Goal: Task Accomplishment & Management: Manage account settings

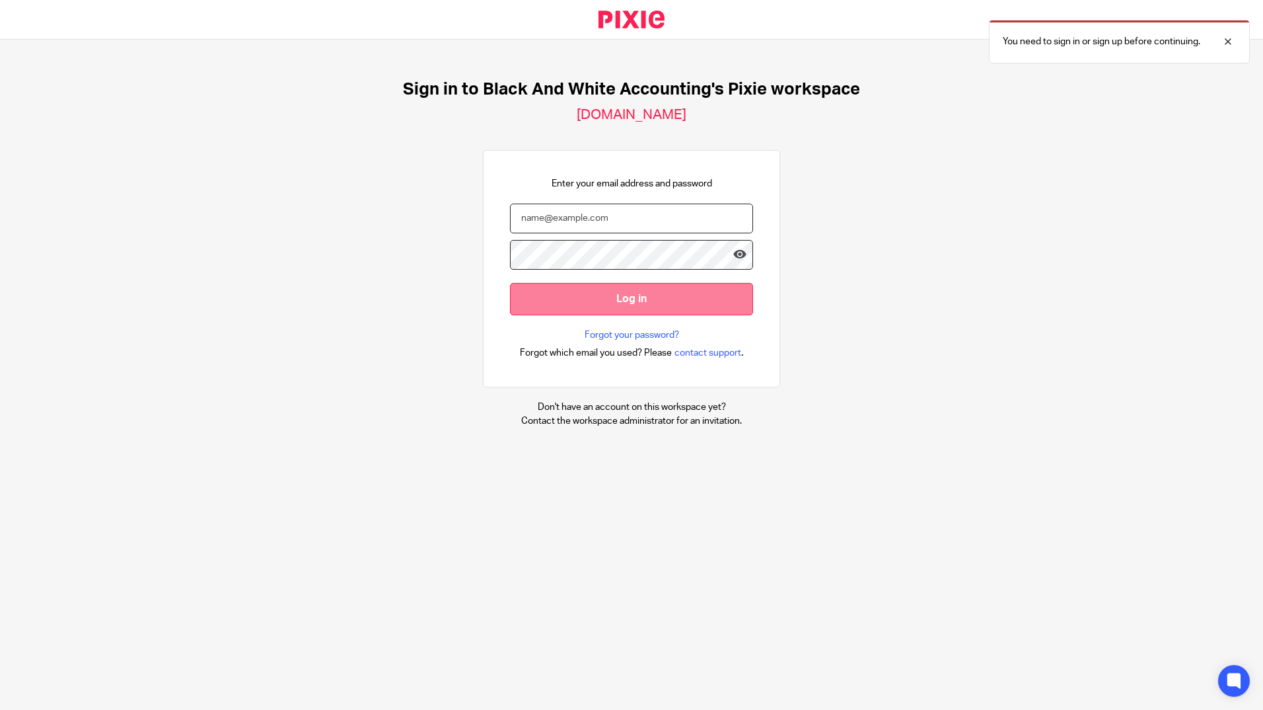
type input "jon@blackandwhiteaccounting.co.uk"
click at [645, 297] on input "Log in" at bounding box center [631, 299] width 243 height 32
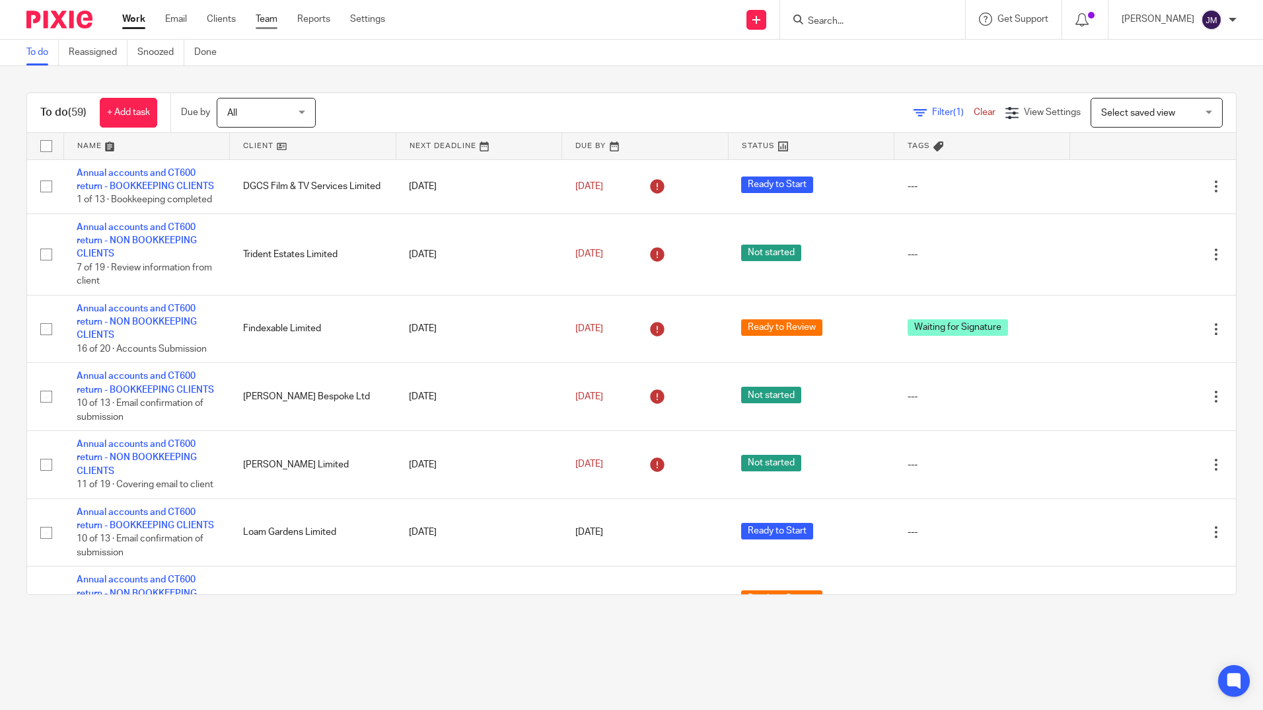
click at [261, 17] on link "Team" at bounding box center [267, 19] width 22 height 13
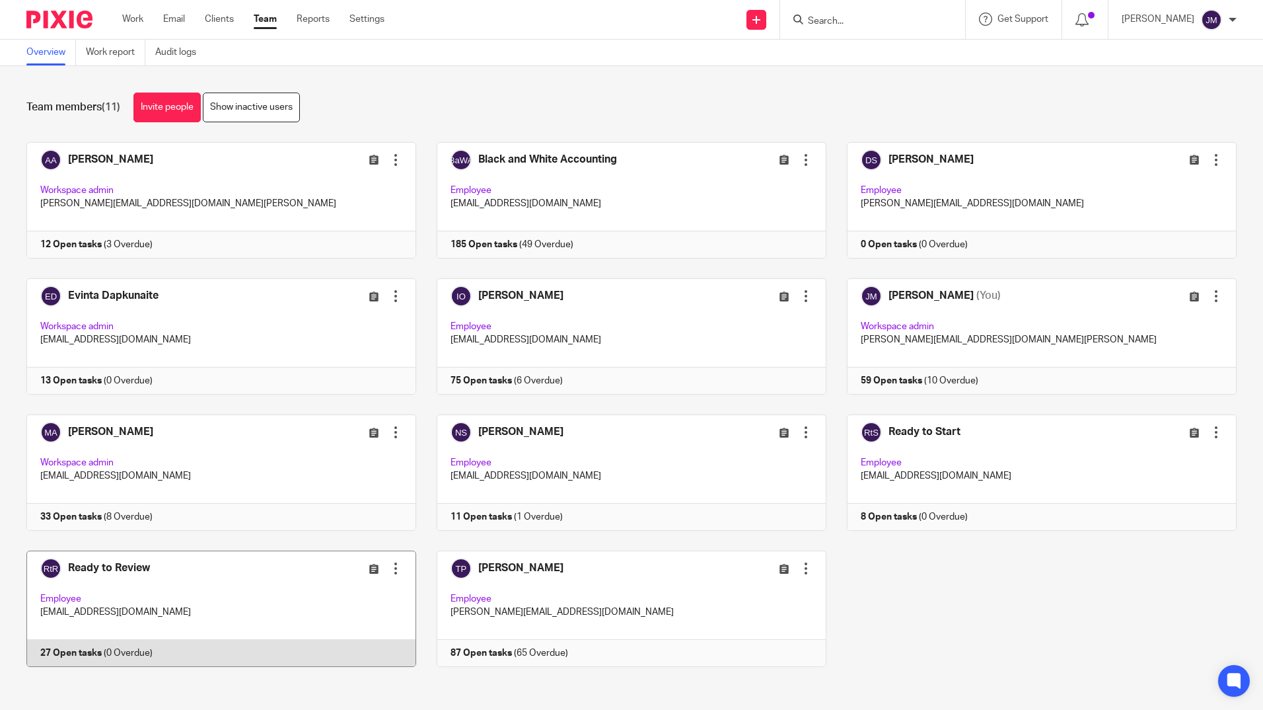
click at [252, 581] on link at bounding box center [211, 608] width 410 height 116
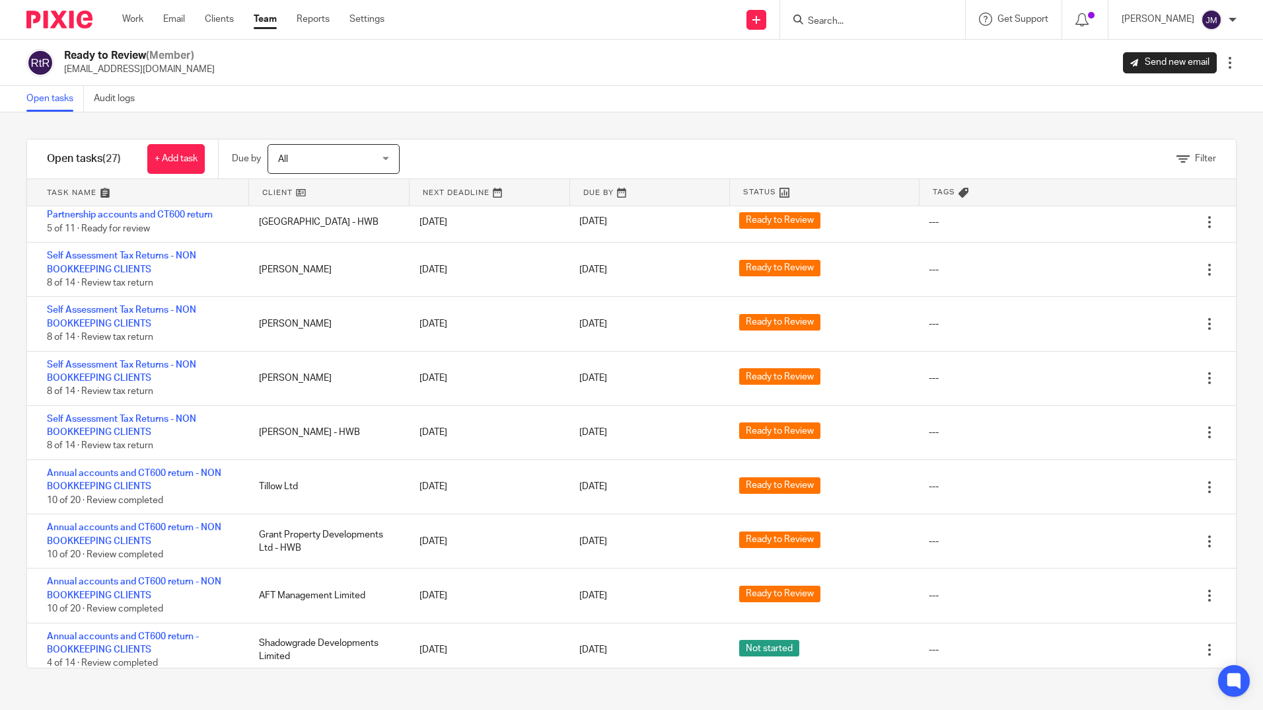
scroll to position [991, 0]
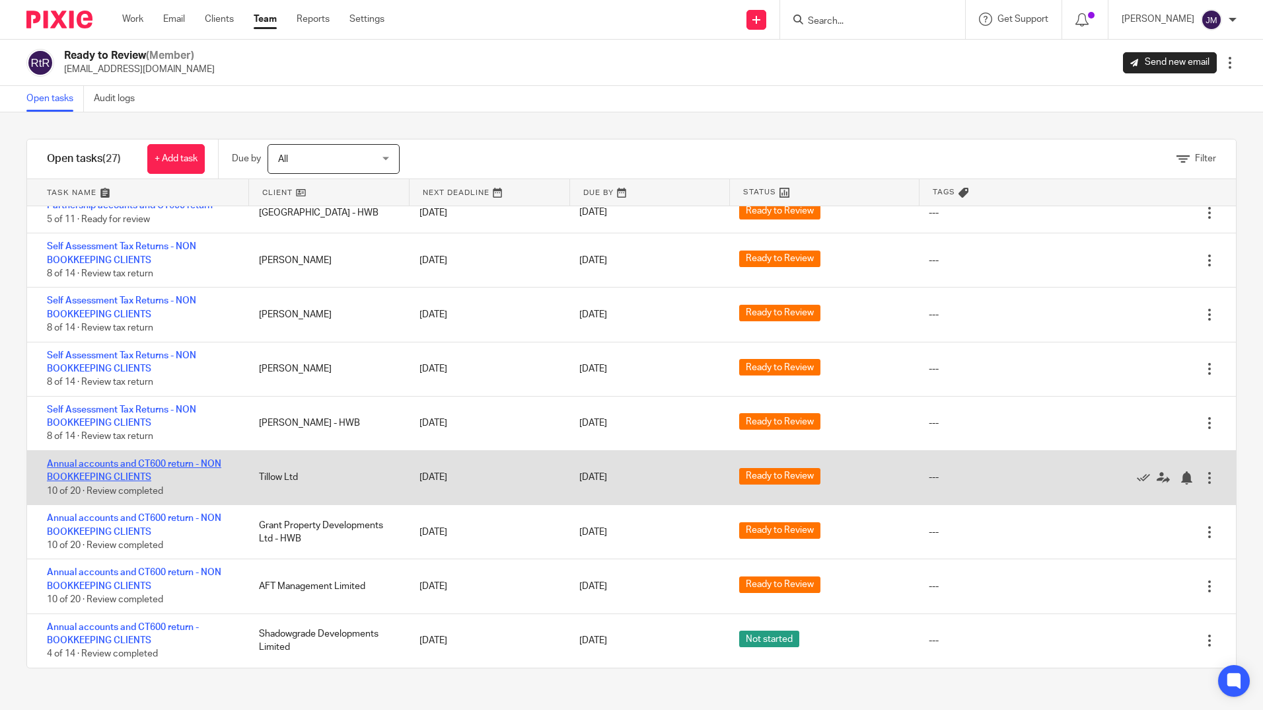
click at [182, 467] on link "Annual accounts and CT600 return - NON BOOKKEEPING CLIENTS" at bounding box center [134, 470] width 174 height 22
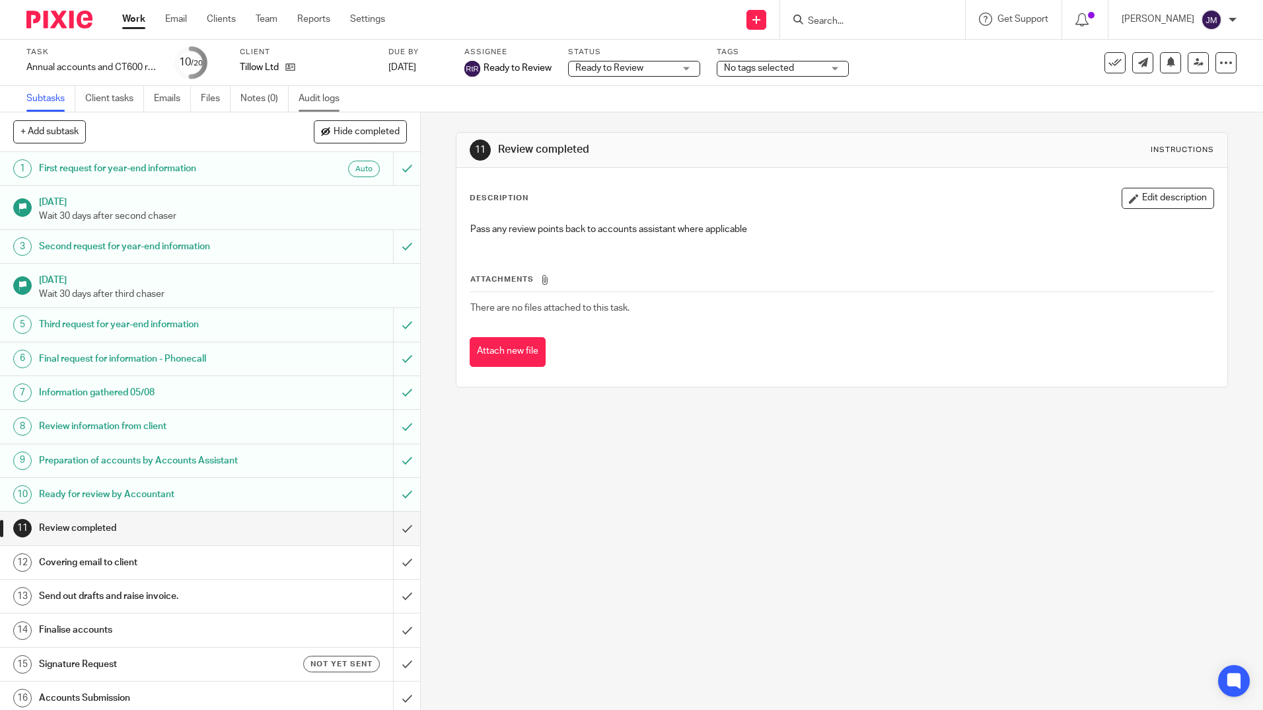
click at [316, 104] on link "Audit logs" at bounding box center [324, 99] width 51 height 26
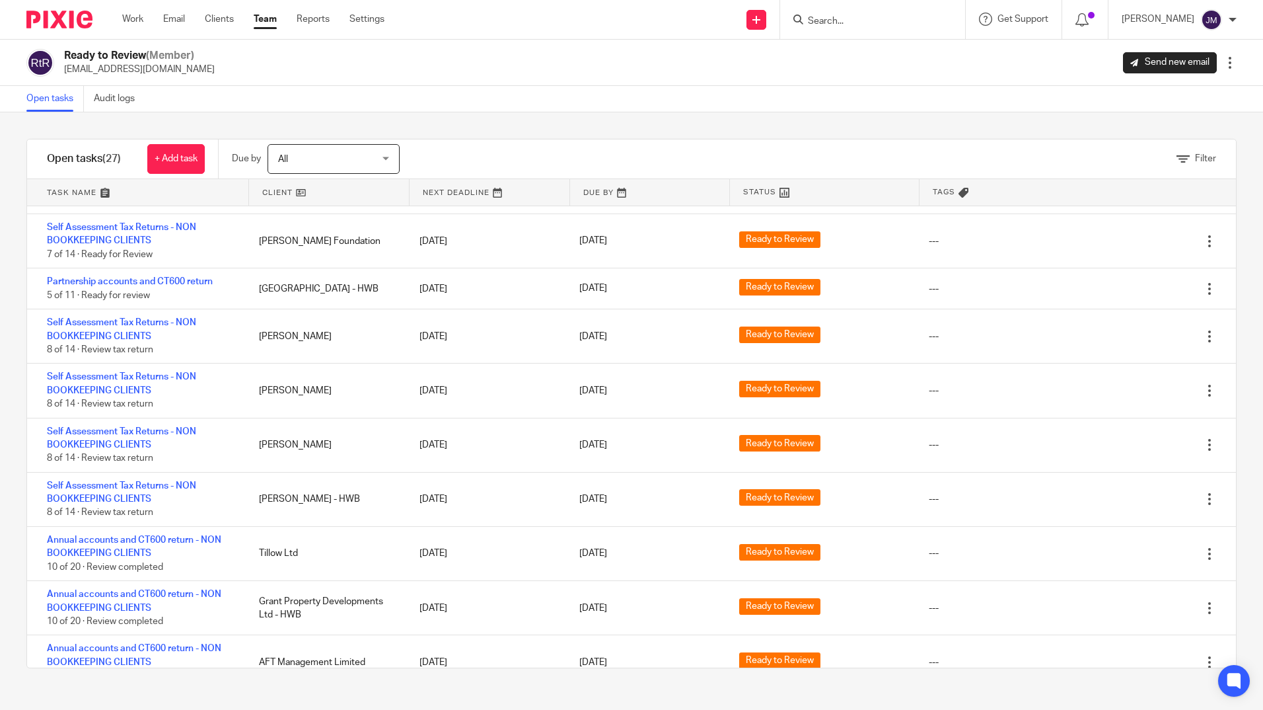
scroll to position [991, 0]
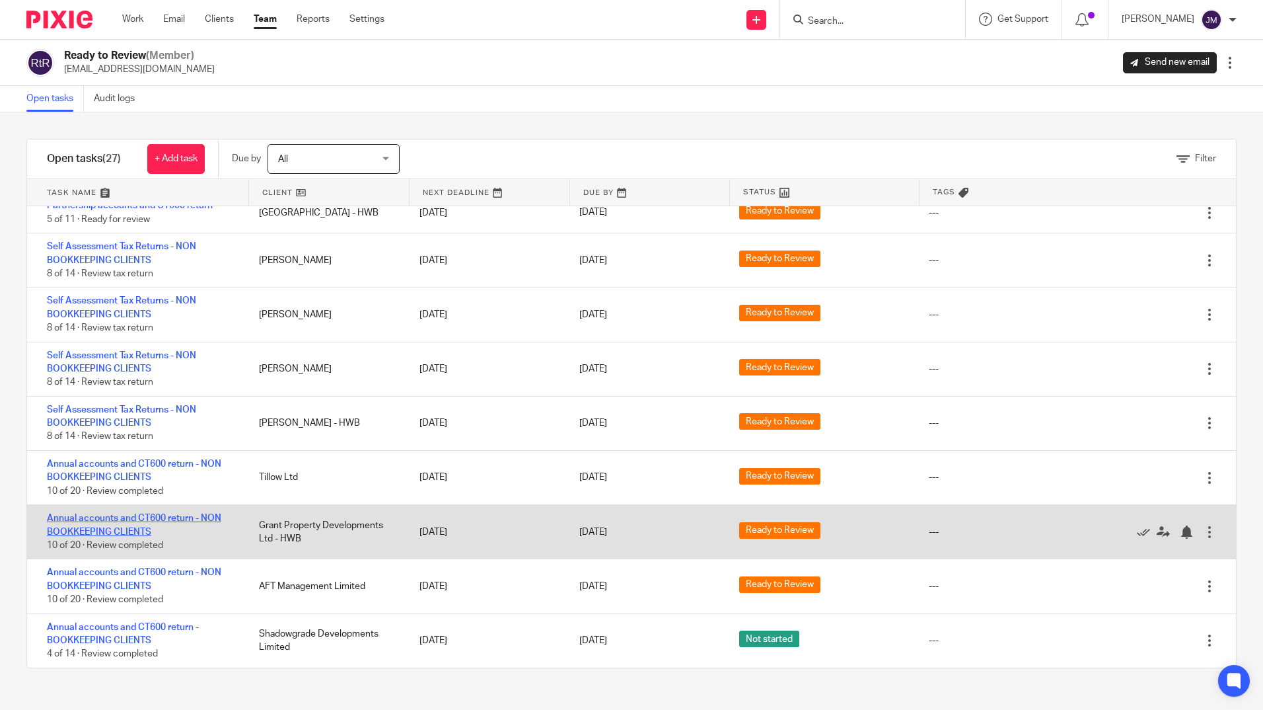
click at [154, 517] on link "Annual accounts and CT600 return - NON BOOKKEEPING CLIENTS" at bounding box center [134, 524] width 174 height 22
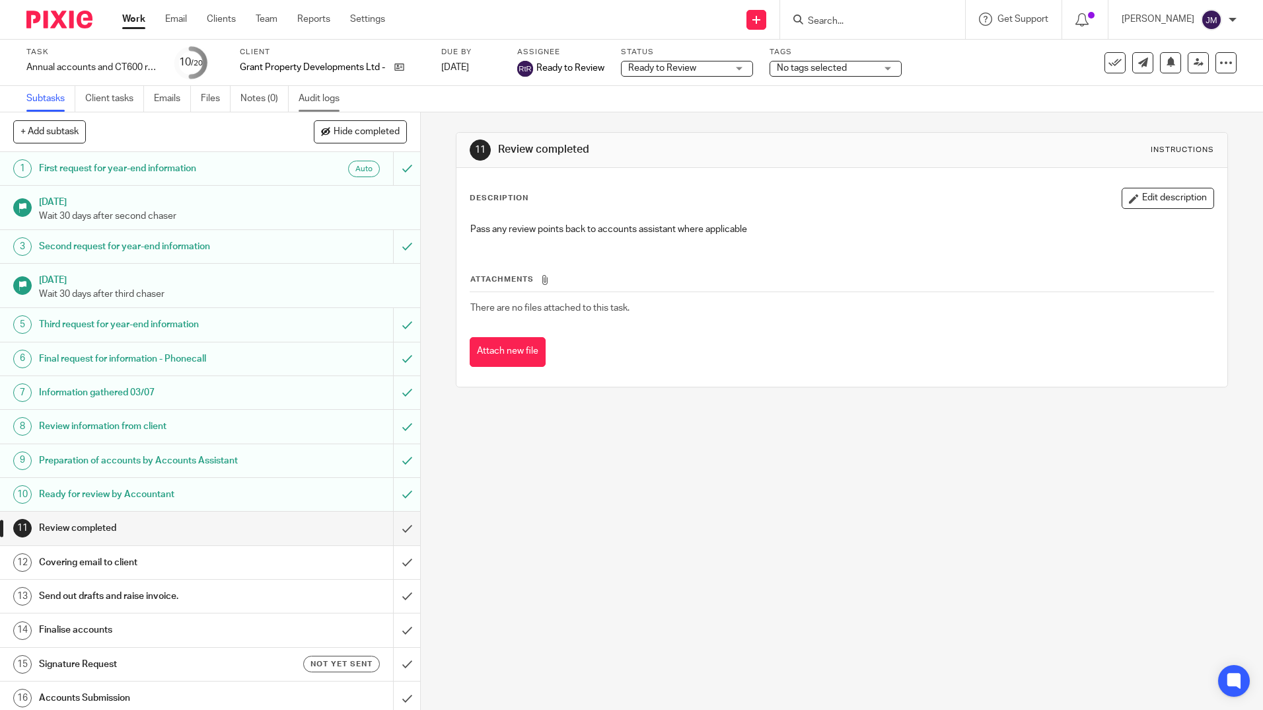
click at [314, 98] on link "Audit logs" at bounding box center [324, 99] width 51 height 26
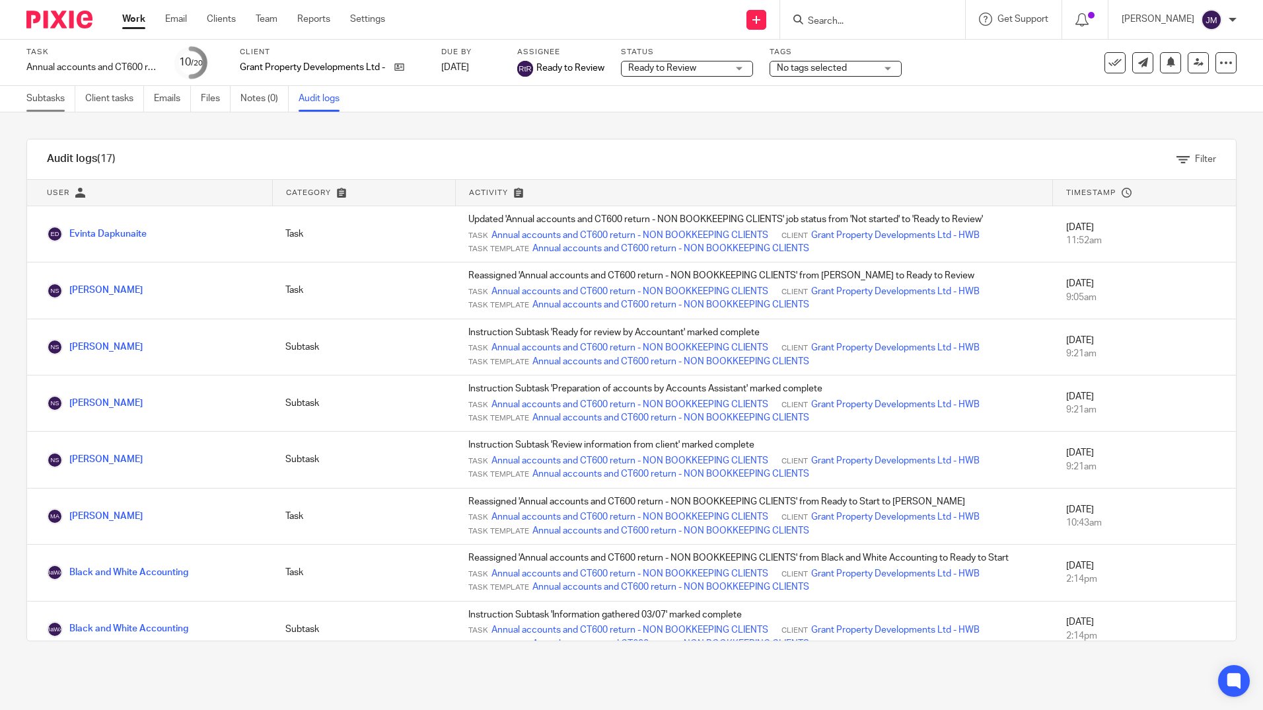
click at [37, 105] on link "Subtasks" at bounding box center [50, 99] width 49 height 26
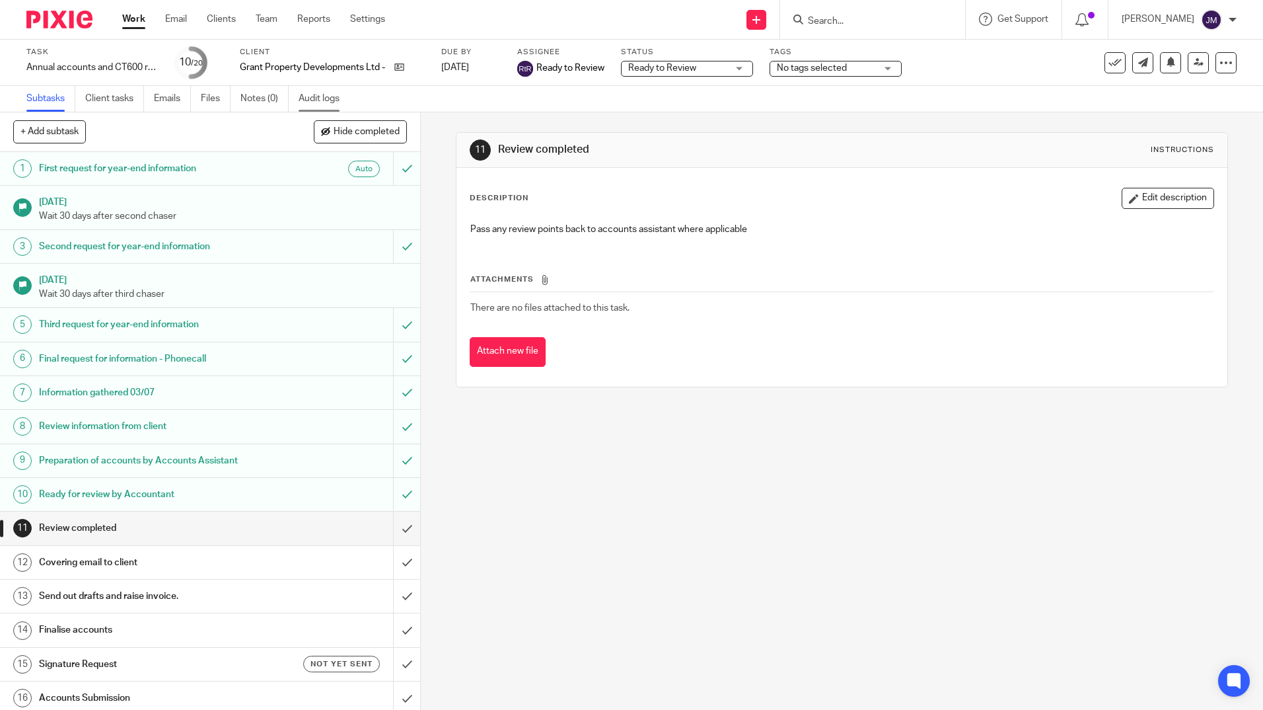
click at [332, 98] on link "Audit logs" at bounding box center [324, 99] width 51 height 26
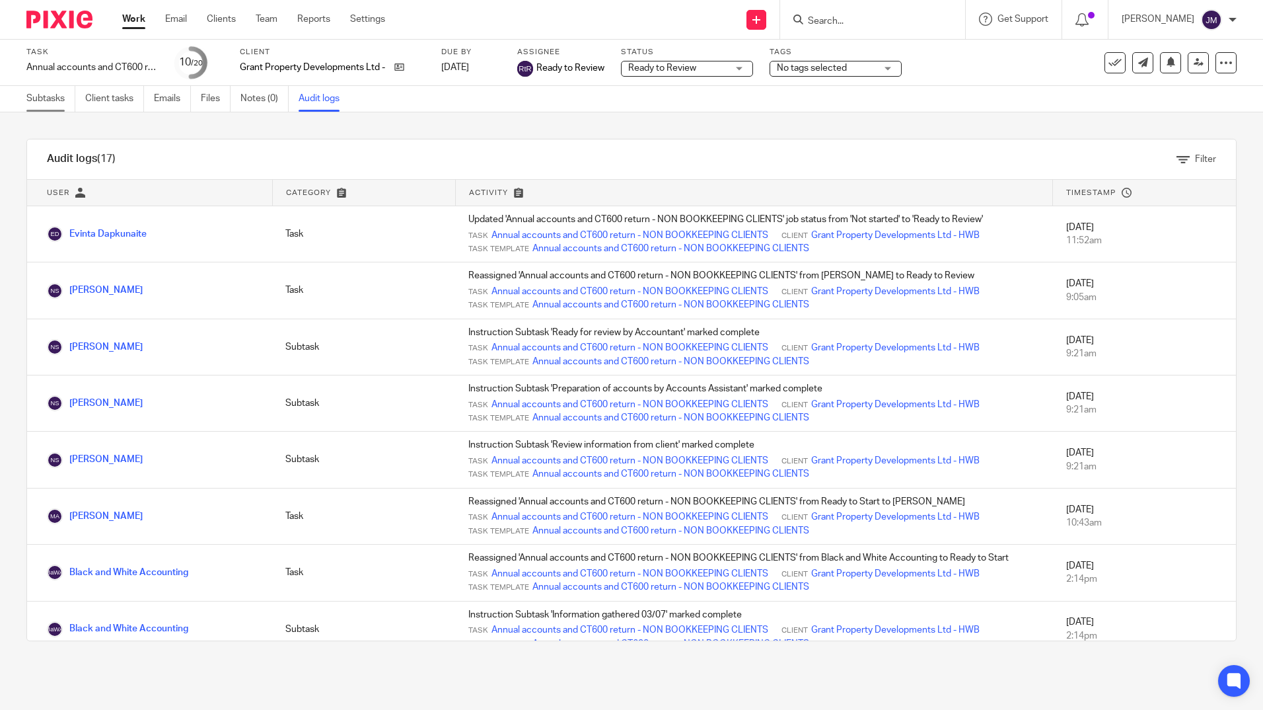
click at [50, 92] on link "Subtasks" at bounding box center [50, 99] width 49 height 26
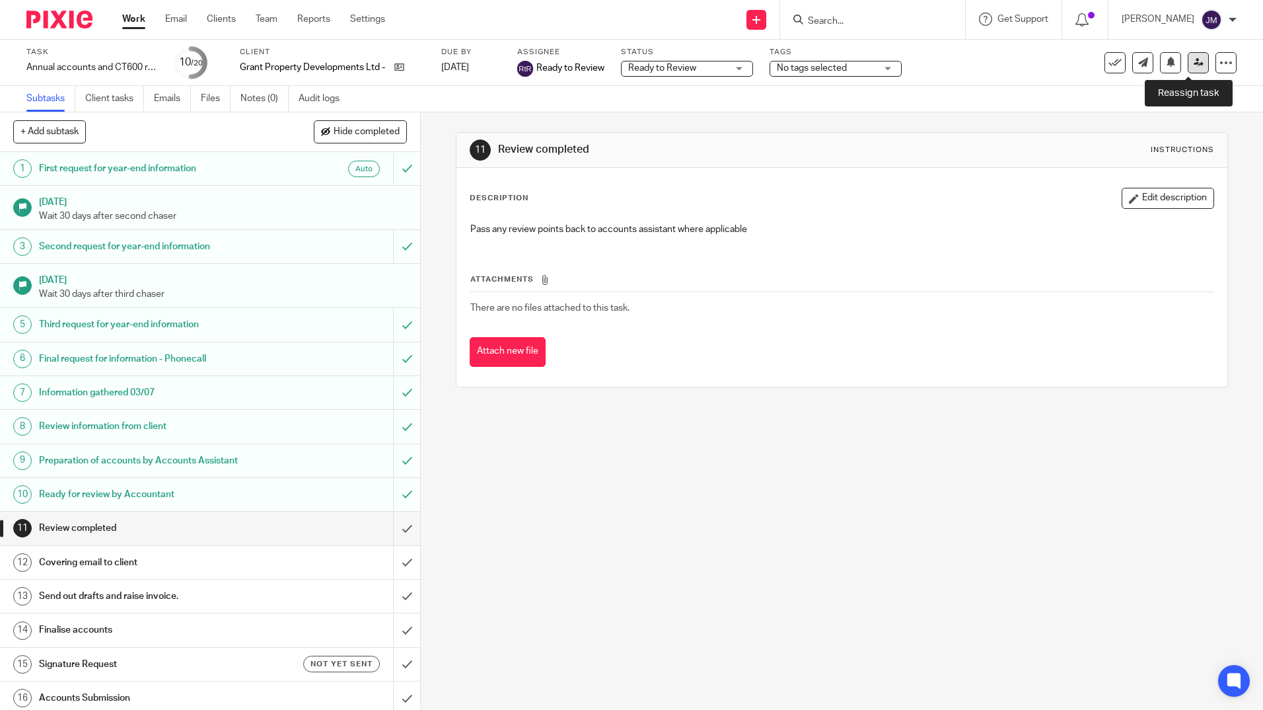
click at [1188, 69] on link at bounding box center [1198, 62] width 21 height 21
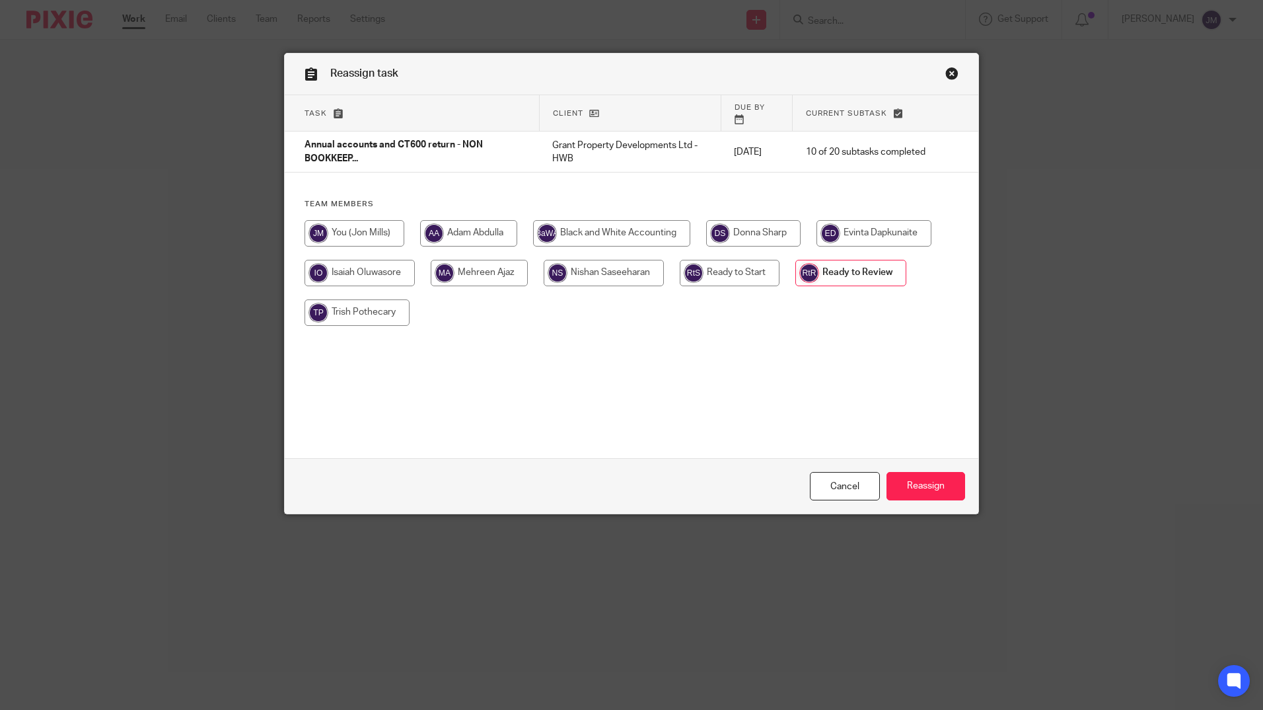
click at [367, 230] on input "radio" at bounding box center [355, 233] width 100 height 26
radio input "true"
click at [906, 482] on input "Reassign" at bounding box center [926, 486] width 79 height 28
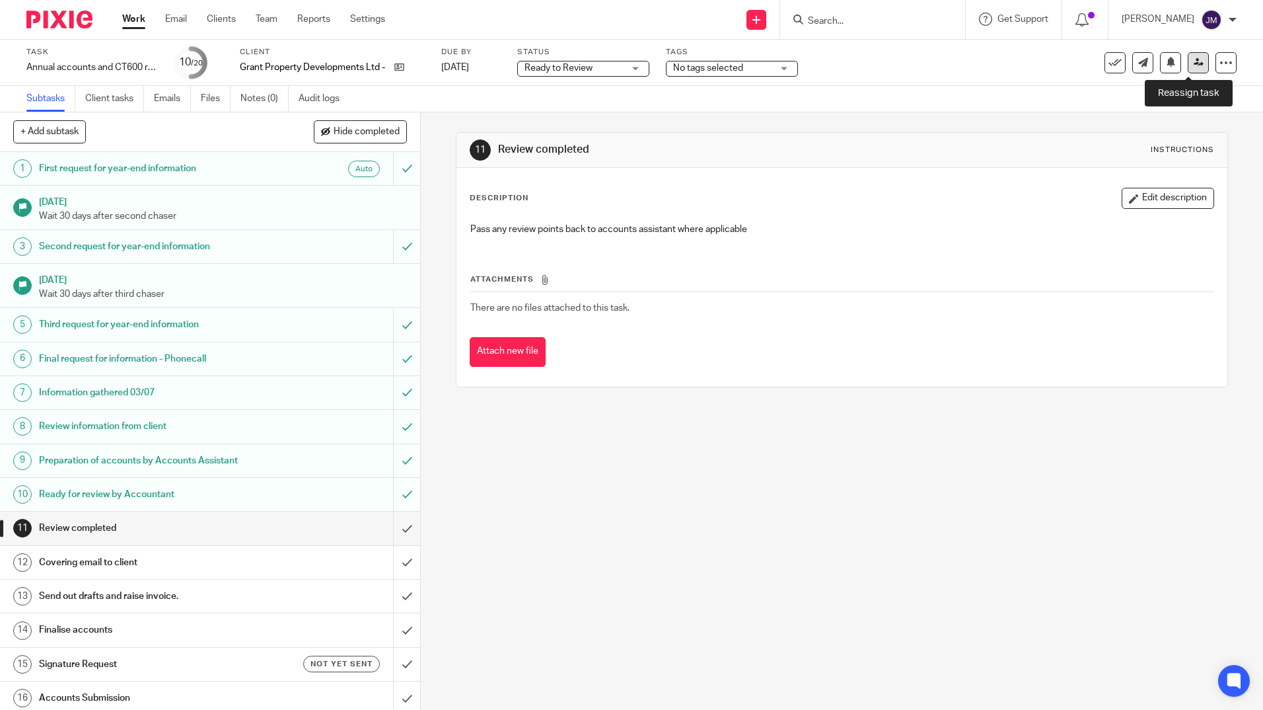
click at [1194, 60] on icon at bounding box center [1199, 62] width 10 height 10
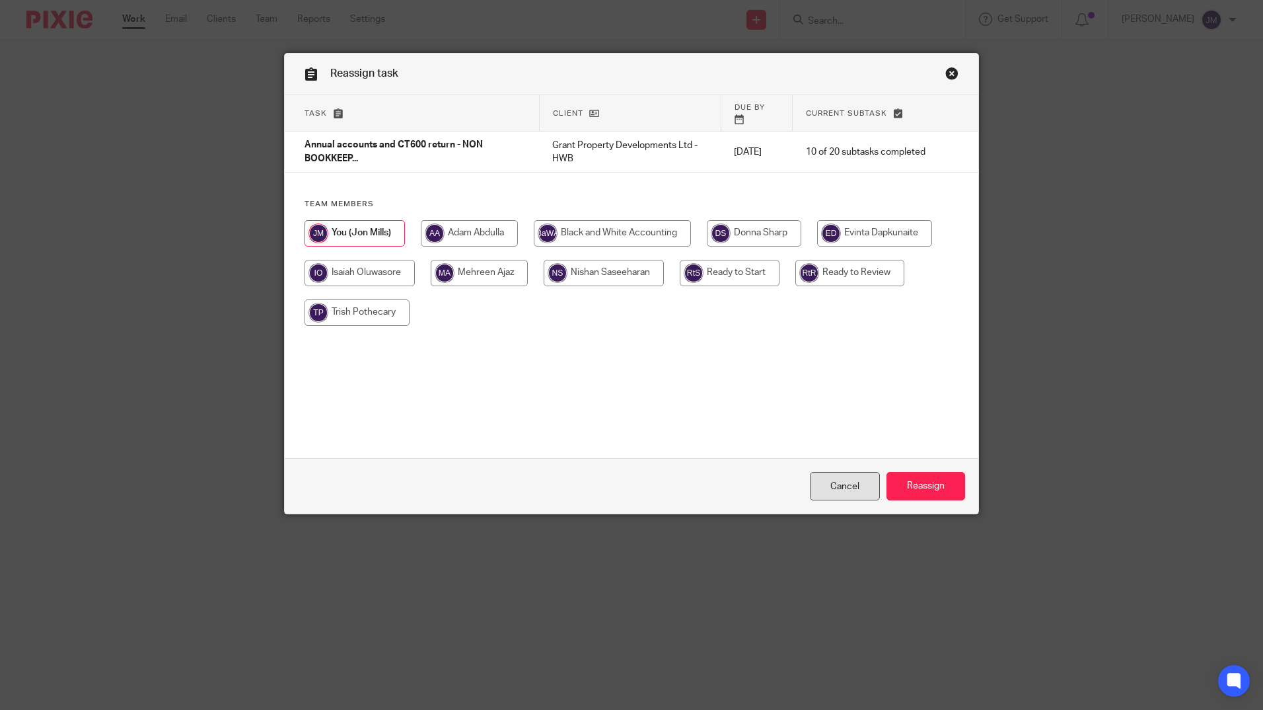
click at [842, 492] on link "Cancel" at bounding box center [845, 486] width 70 height 28
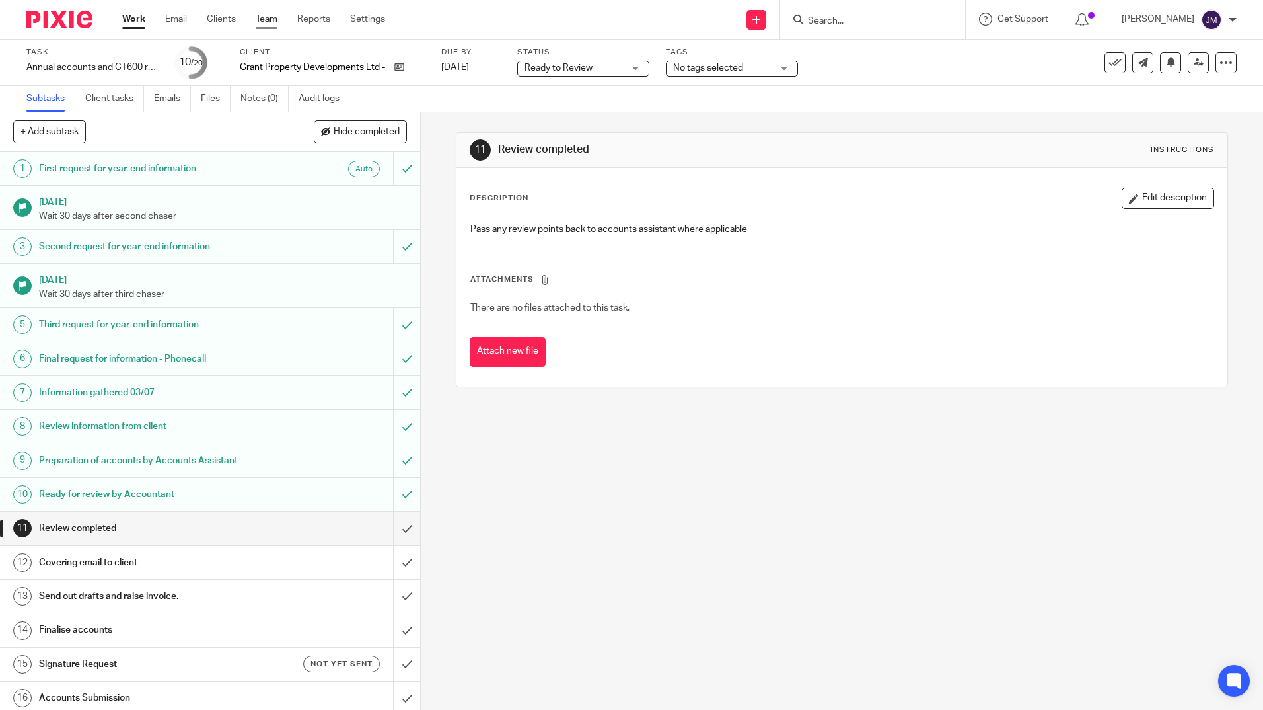
click at [262, 17] on link "Team" at bounding box center [267, 19] width 22 height 13
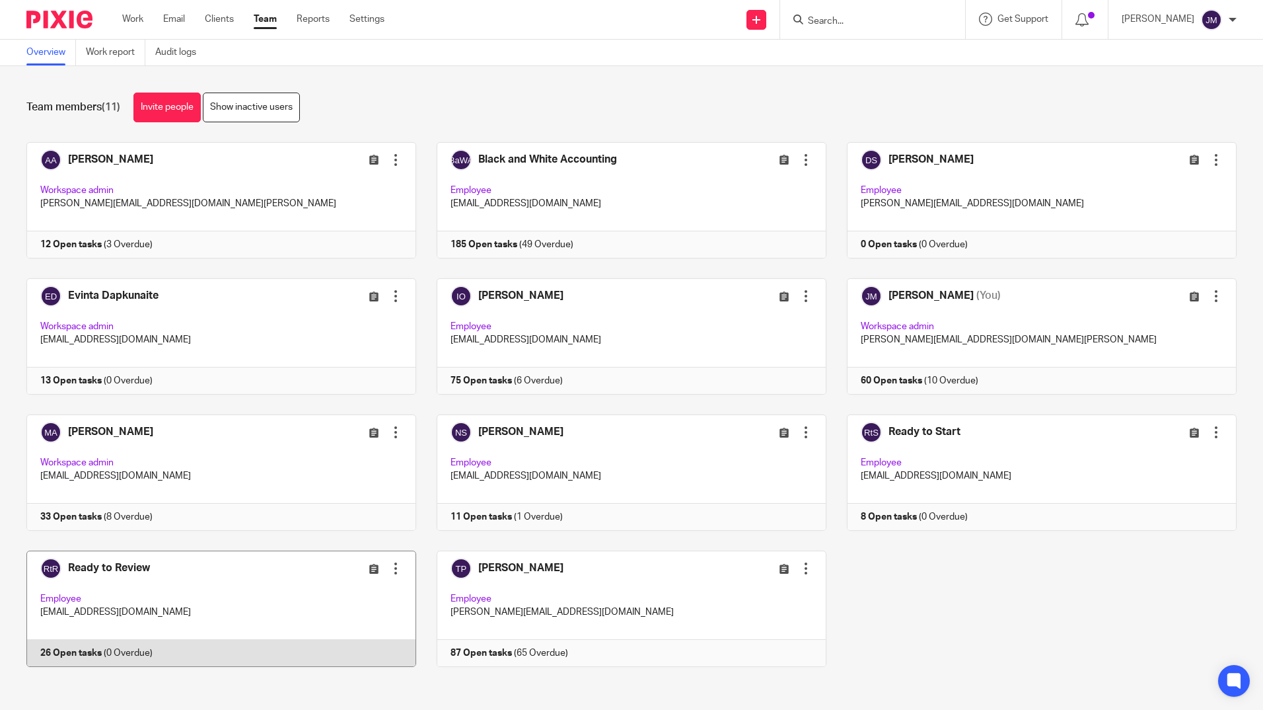
click at [235, 575] on link at bounding box center [211, 608] width 410 height 116
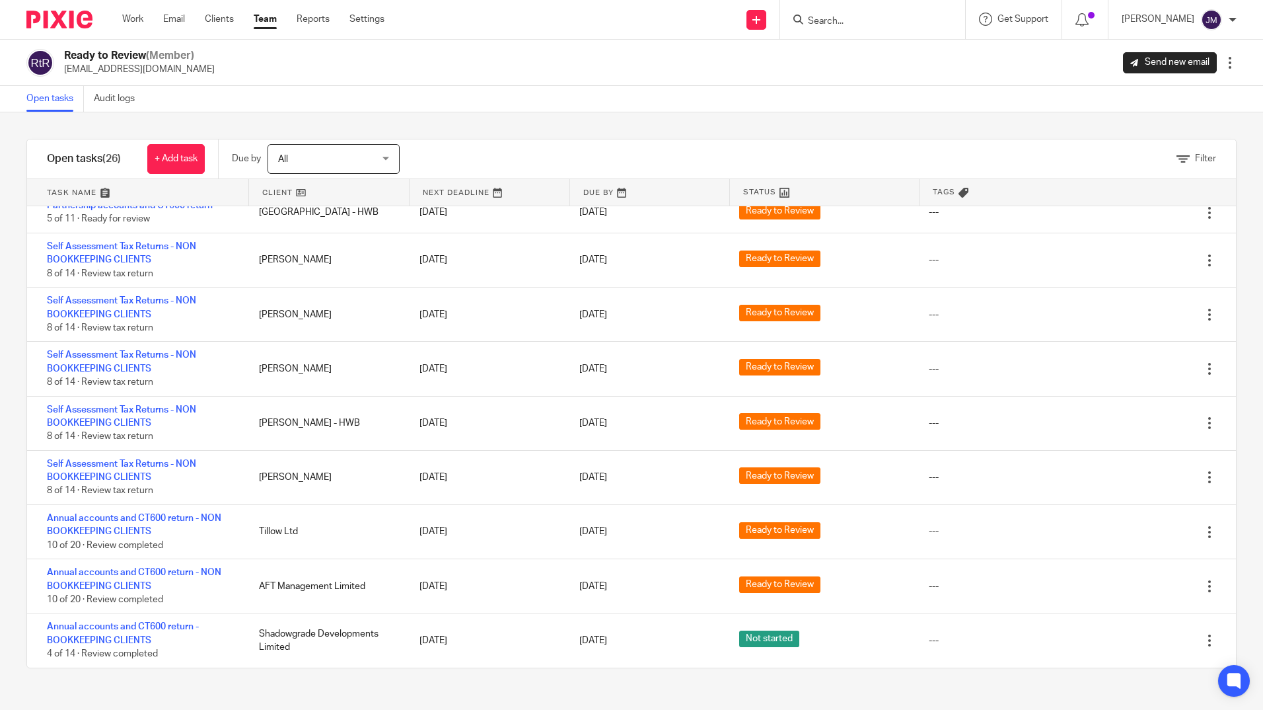
scroll to position [937, 0]
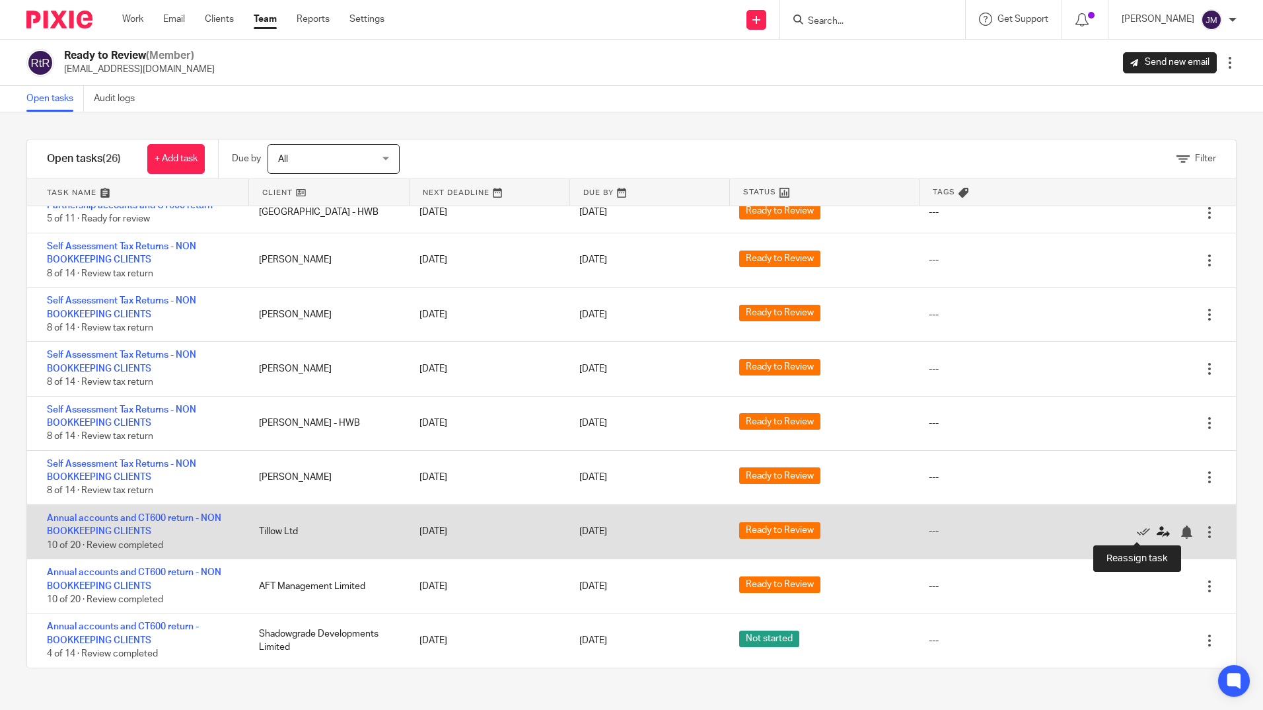
click at [1157, 530] on icon at bounding box center [1163, 531] width 13 height 13
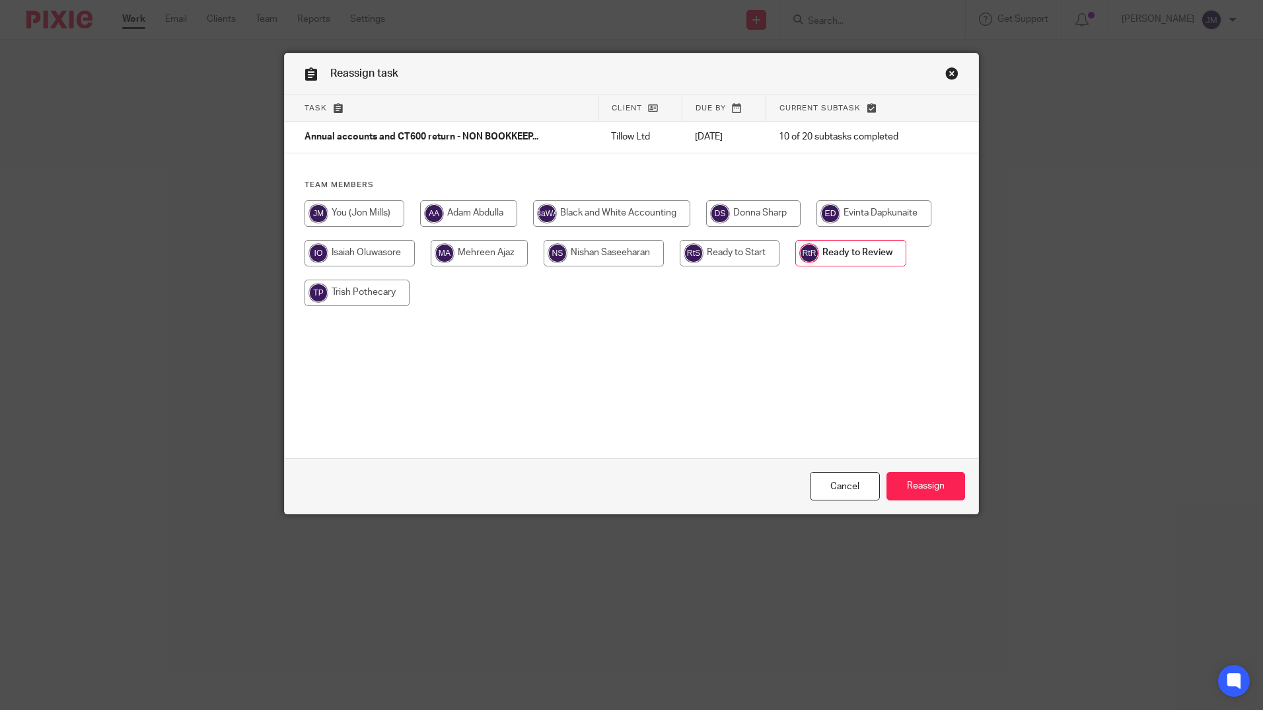
click at [375, 213] on input "radio" at bounding box center [355, 213] width 100 height 26
radio input "true"
click at [920, 488] on input "Reassign" at bounding box center [926, 486] width 79 height 28
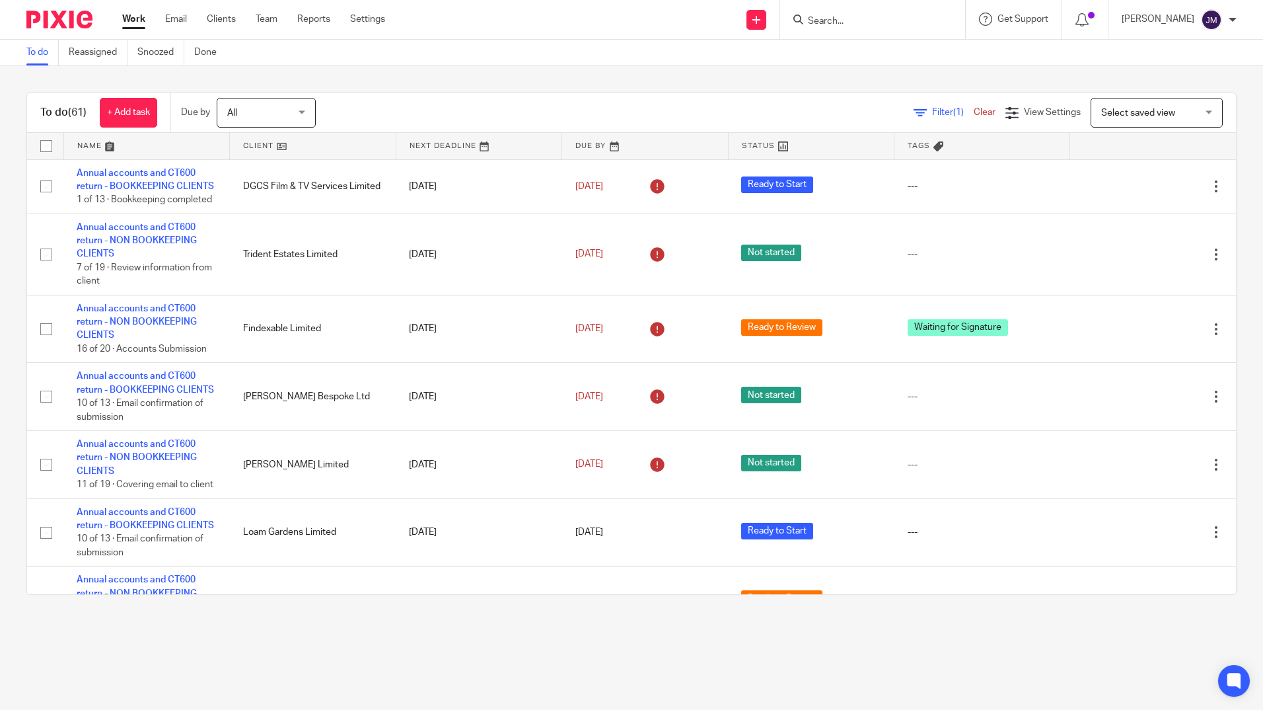
click at [269, 28] on div "Work Email Clients Team Reports Settings Work Email Clients Team Reports Settin…" at bounding box center [257, 19] width 296 height 39
click at [267, 18] on link "Team" at bounding box center [267, 19] width 22 height 13
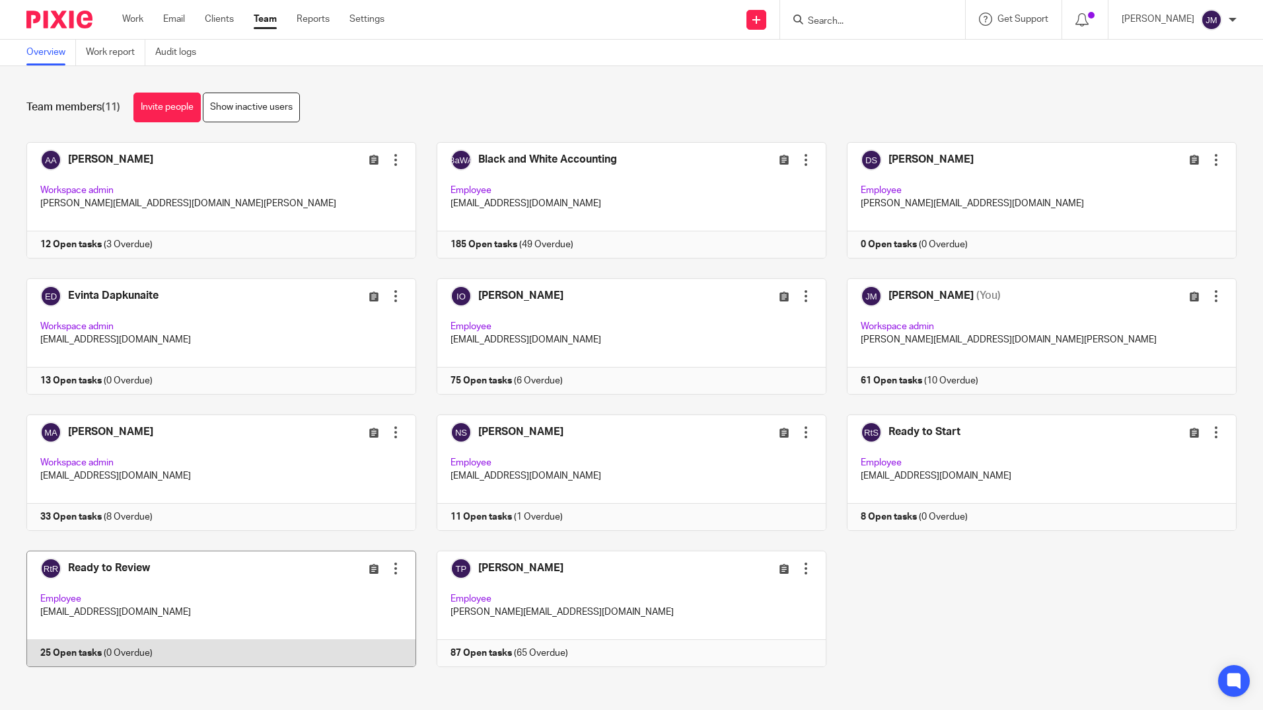
click at [152, 583] on link at bounding box center [211, 608] width 410 height 116
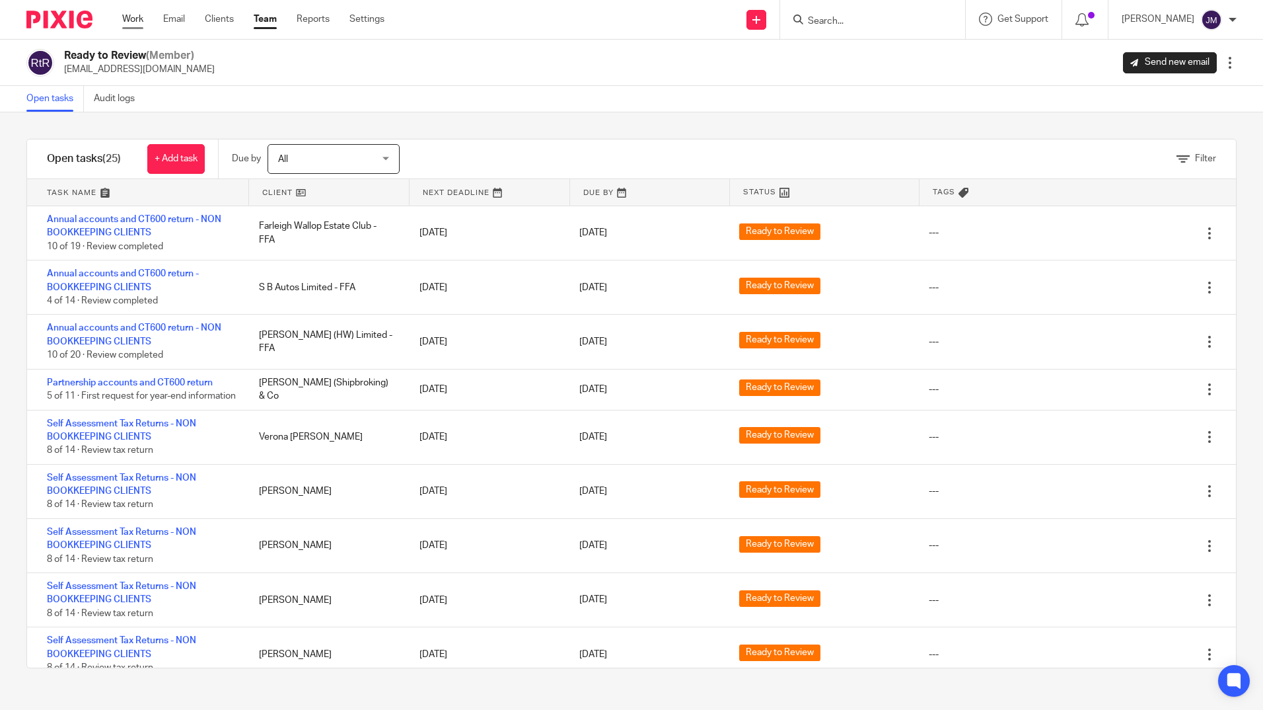
click at [133, 17] on link "Work" at bounding box center [132, 19] width 21 height 13
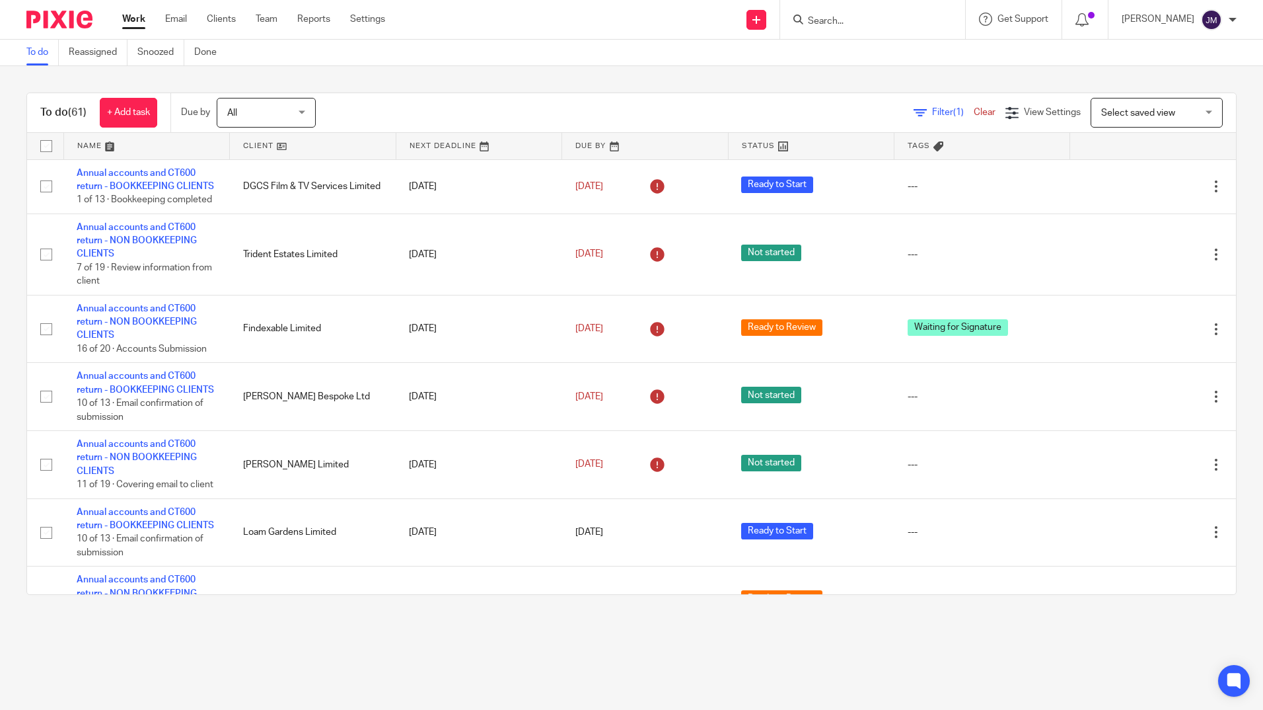
click at [858, 27] on input "Search" at bounding box center [866, 22] width 119 height 12
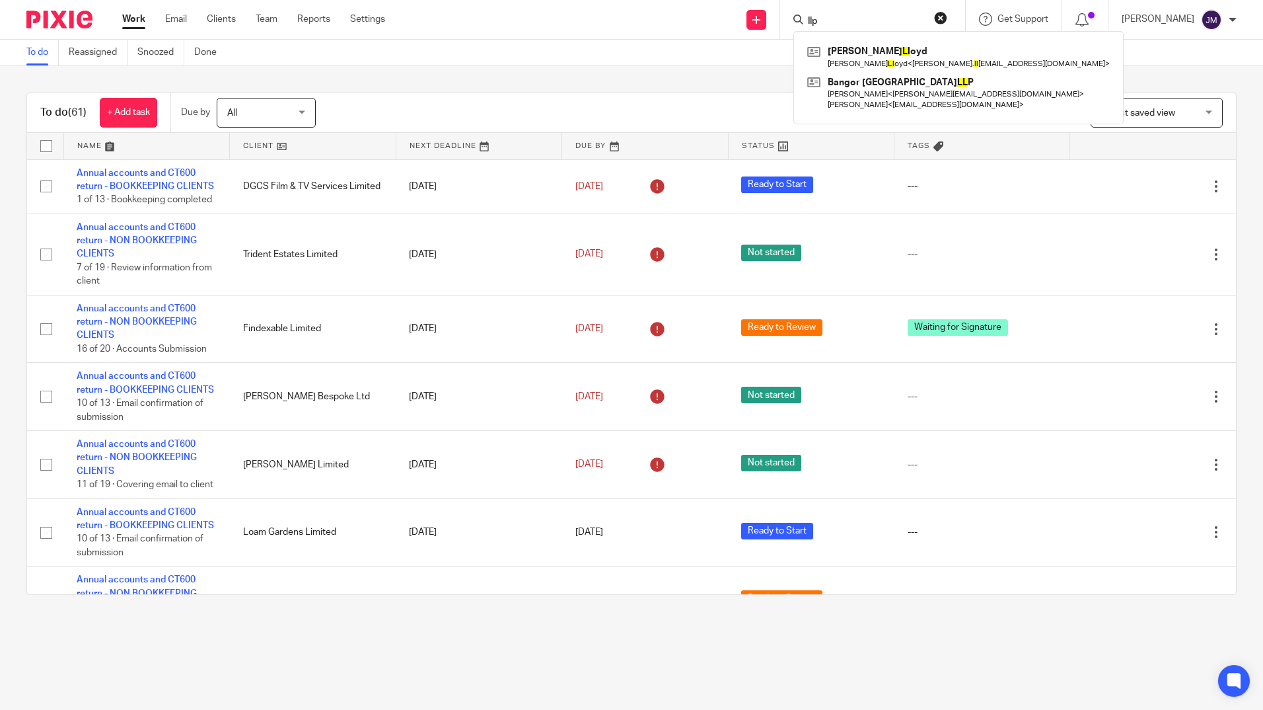
type input "llp"
click button "submit" at bounding box center [0, 0] width 0 height 0
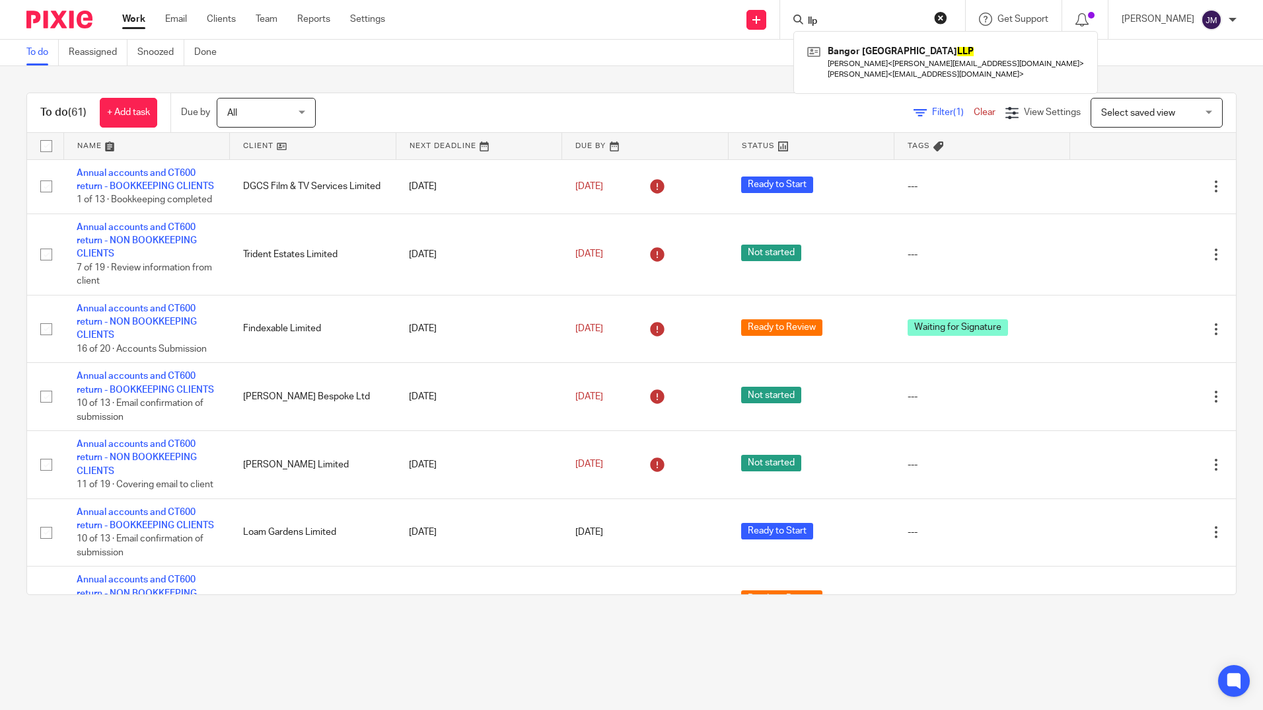
click at [861, 22] on input "llp" at bounding box center [866, 22] width 119 height 12
